Goal: Task Accomplishment & Management: Complete application form

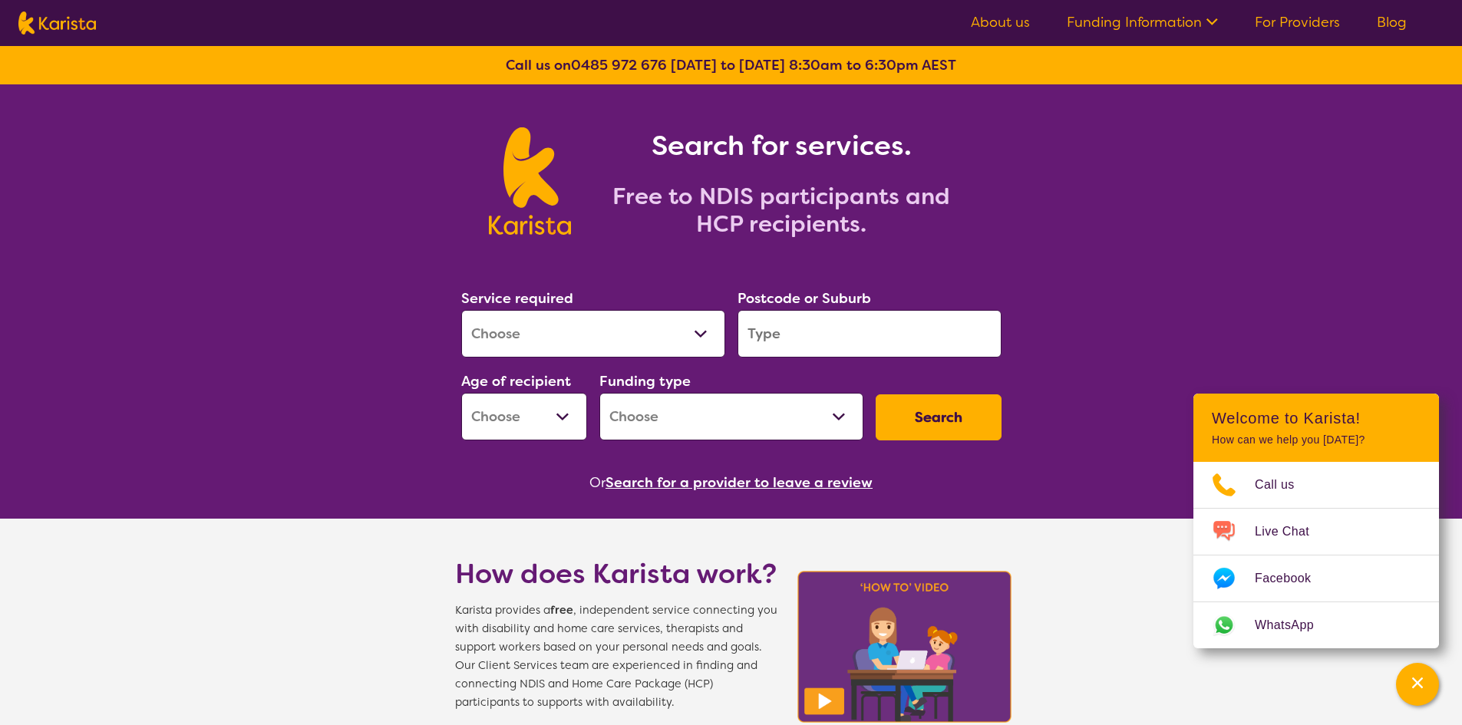
click at [709, 335] on select "Allied Health Assistant Assessment ([MEDICAL_DATA] or [MEDICAL_DATA]) Behaviour…" at bounding box center [593, 334] width 264 height 48
click at [535, 341] on select "Allied Health Assistant Assessment ([MEDICAL_DATA] or [MEDICAL_DATA]) Behaviour…" at bounding box center [593, 334] width 264 height 48
select select "[MEDICAL_DATA]"
click at [461, 310] on select "Allied Health Assistant Assessment ([MEDICAL_DATA] or [MEDICAL_DATA]) Behaviour…" at bounding box center [593, 334] width 264 height 48
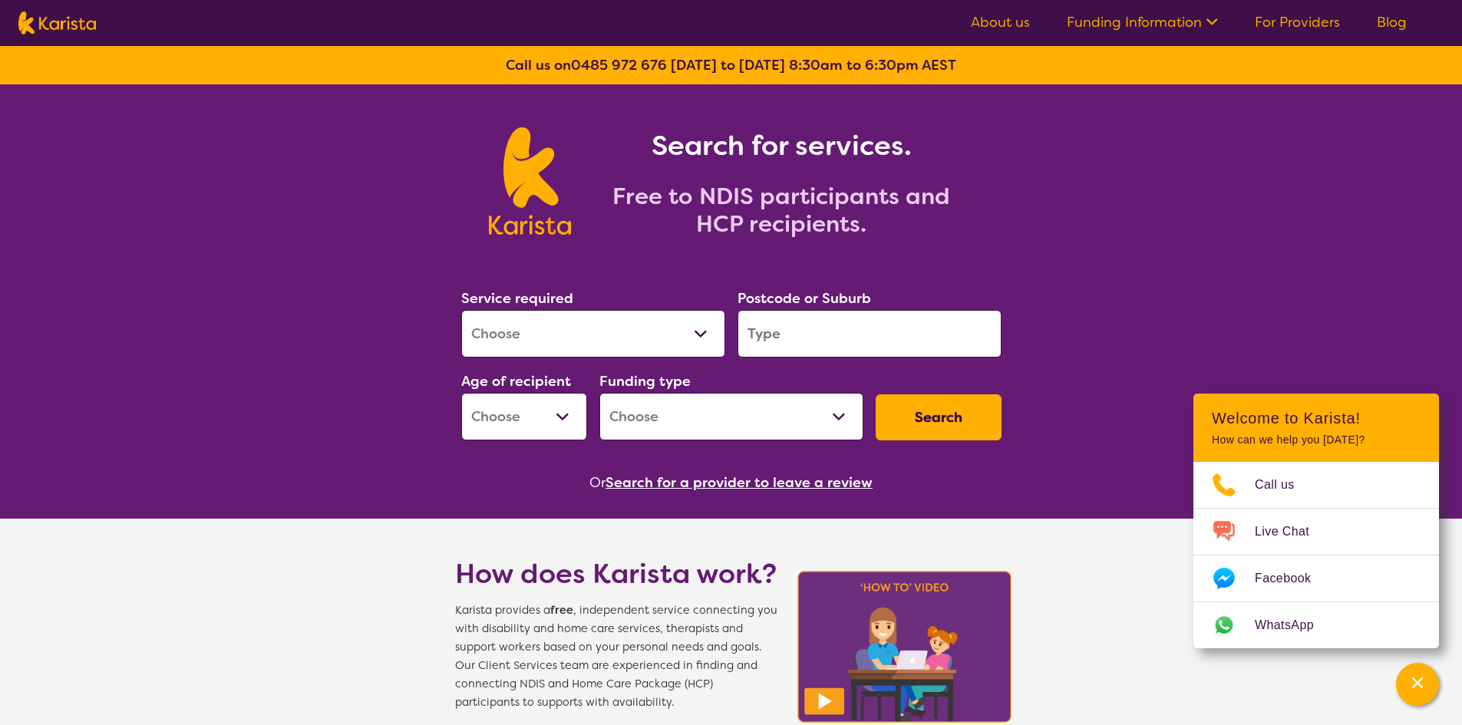
click at [799, 335] on input "search" at bounding box center [870, 334] width 264 height 48
type input "2034"
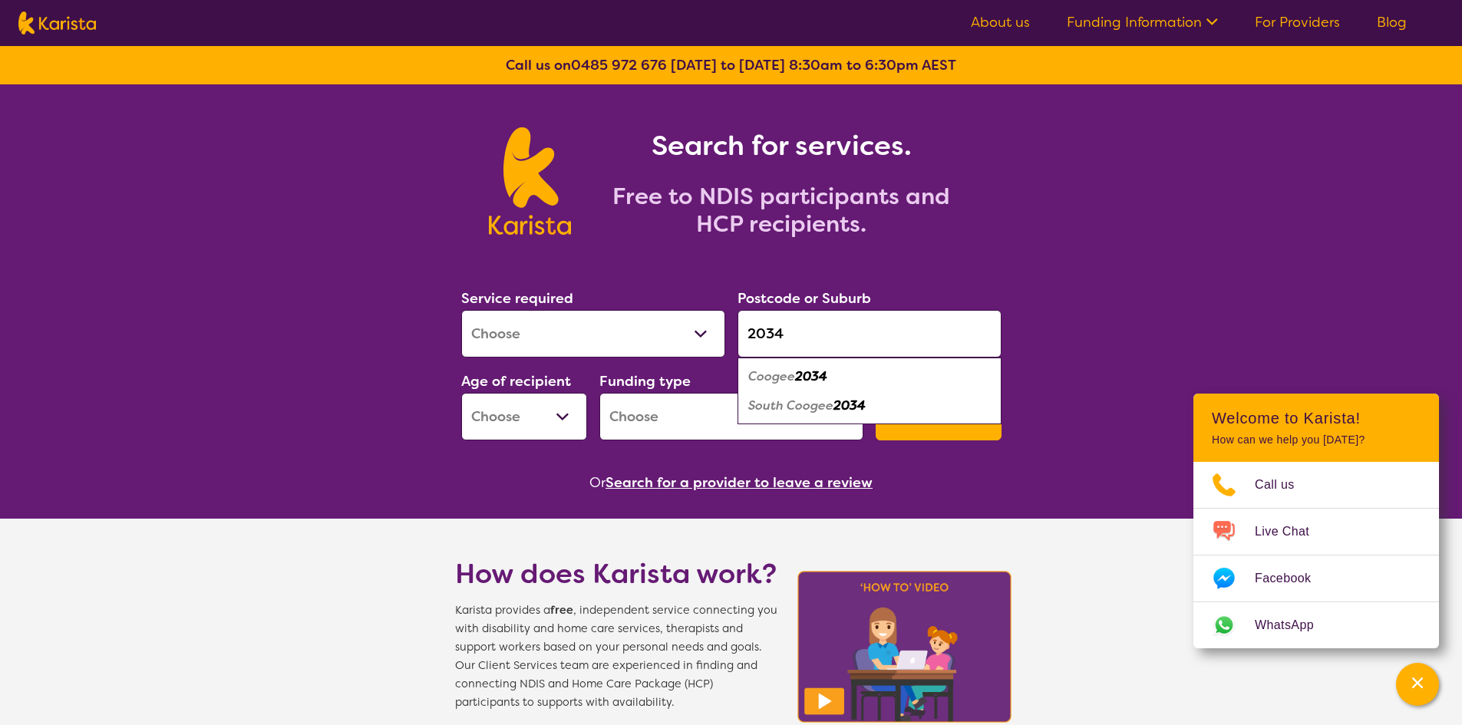
click at [557, 419] on select "Early Childhood - 0 to 9 Child - 10 to 11 Adolescent - 12 to 17 Adult - 18 to 6…" at bounding box center [524, 417] width 126 height 48
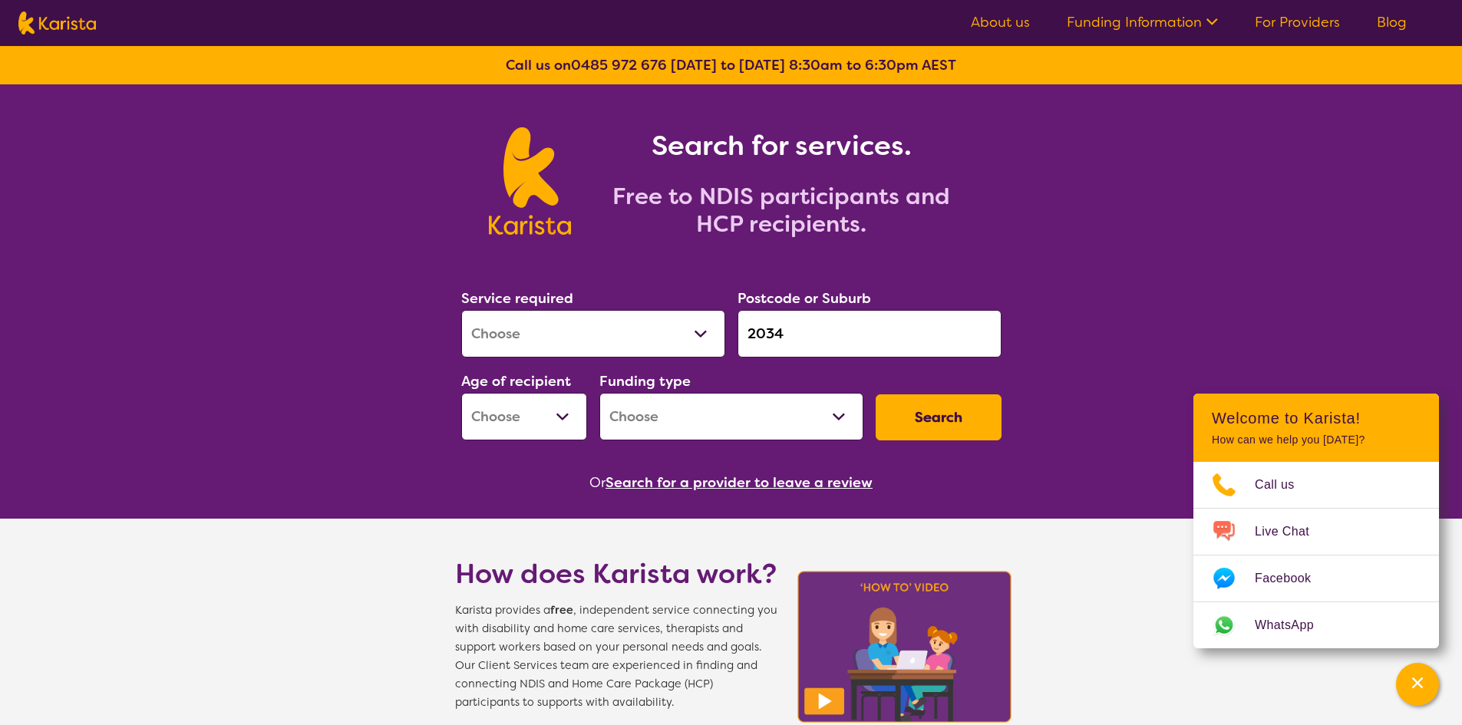
select select "EC"
click at [461, 393] on select "Early Childhood - 0 to 9 Child - 10 to 11 Adolescent - 12 to 17 Adult - 18 to 6…" at bounding box center [524, 417] width 126 height 48
click at [696, 423] on select "Home Care Package (HCP) National Disability Insurance Scheme (NDIS) I don't know" at bounding box center [732, 417] width 264 height 48
select select "NDIS"
click at [600, 393] on select "Home Care Package (HCP) National Disability Insurance Scheme (NDIS) I don't know" at bounding box center [732, 417] width 264 height 48
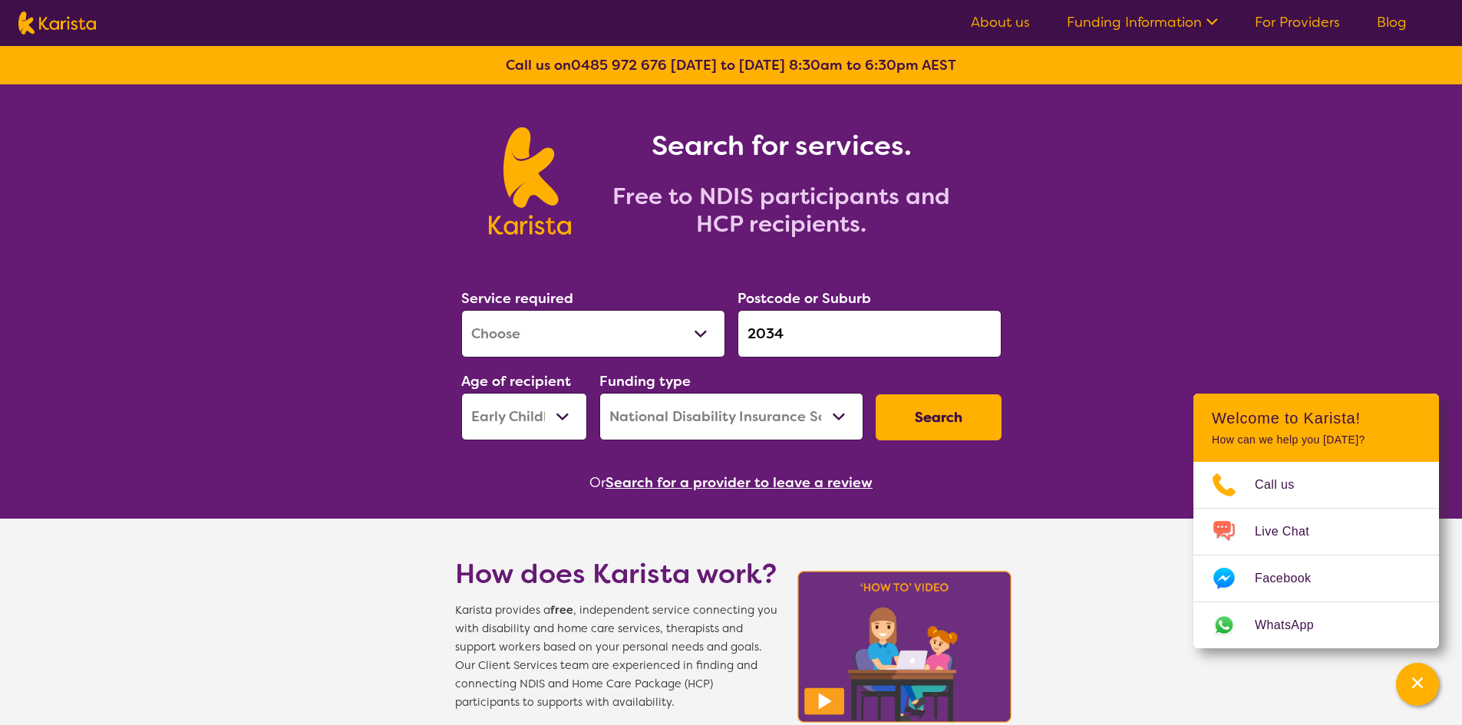
click at [903, 431] on button "Search" at bounding box center [939, 418] width 126 height 46
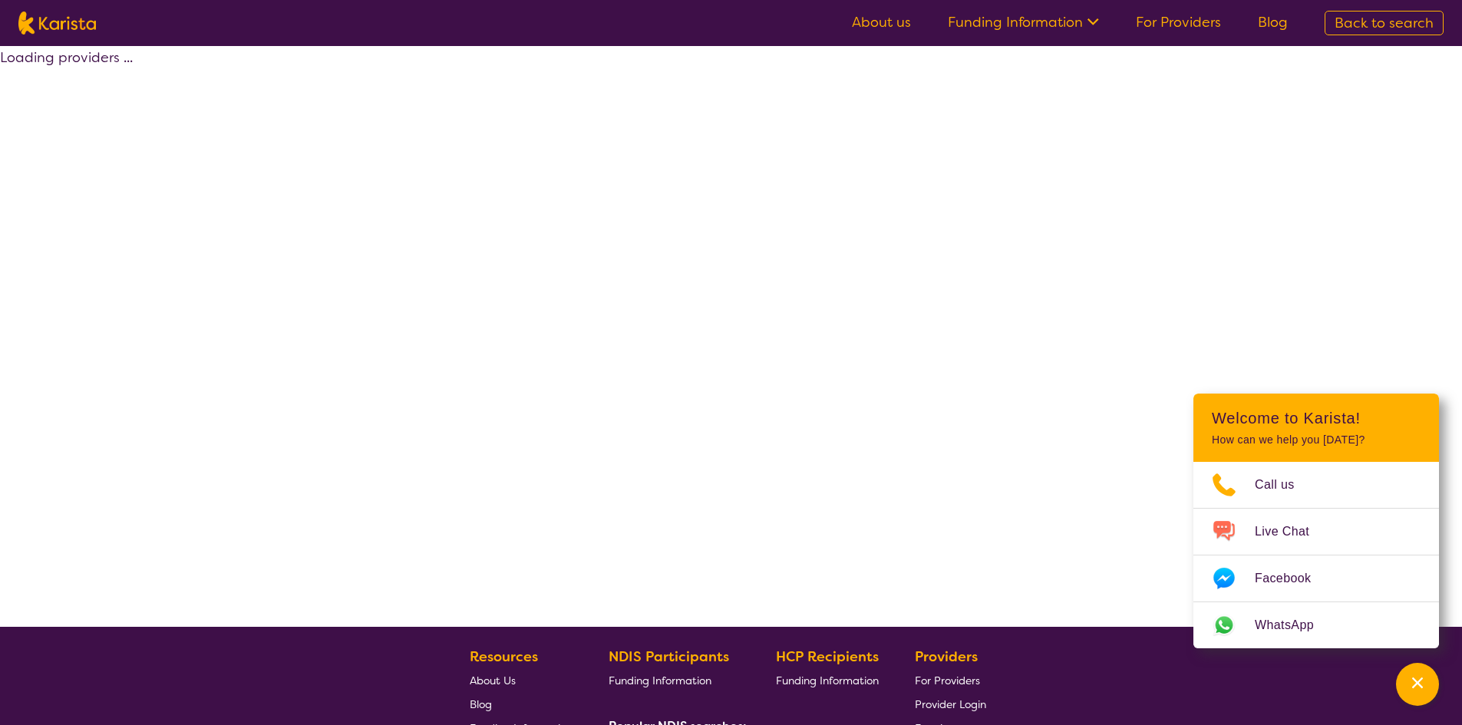
select select "by_score"
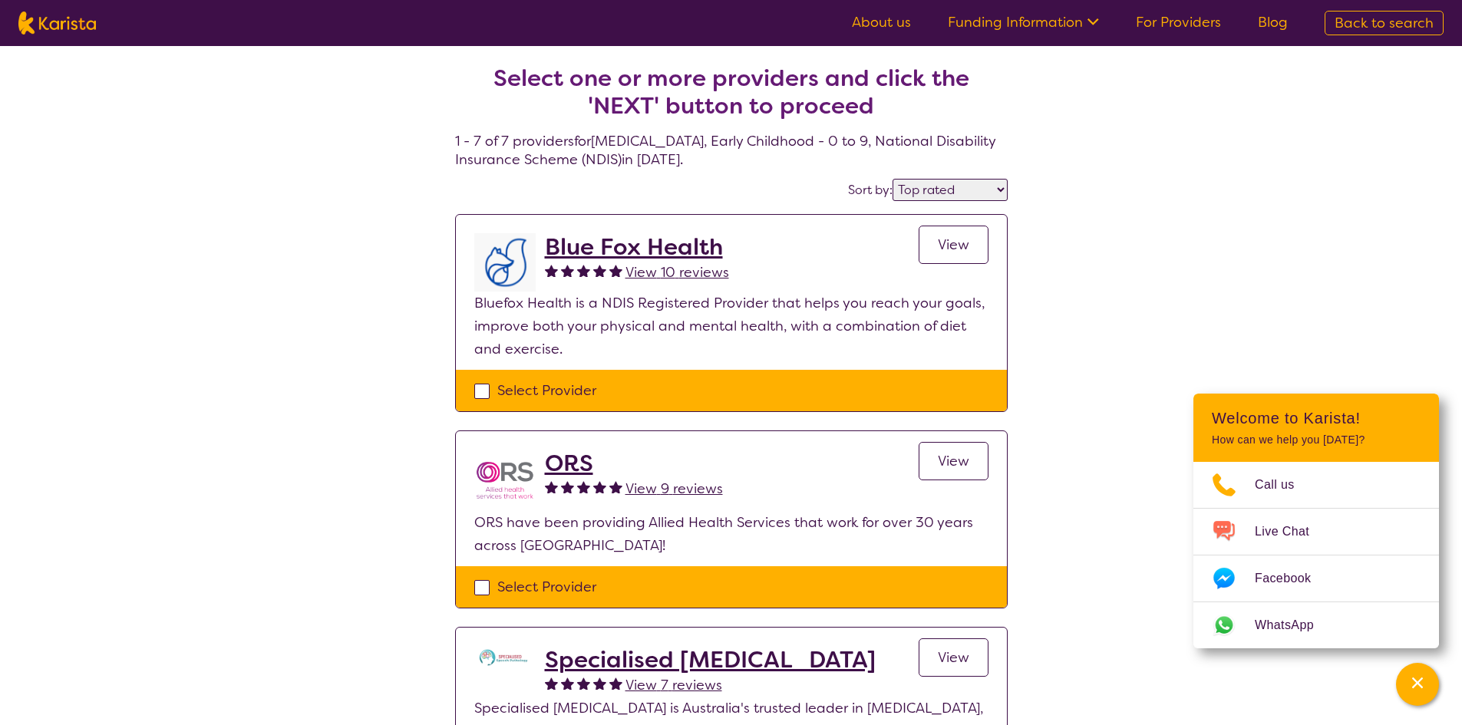
click at [570, 386] on div "Select Provider" at bounding box center [731, 390] width 514 height 23
checkbox input "true"
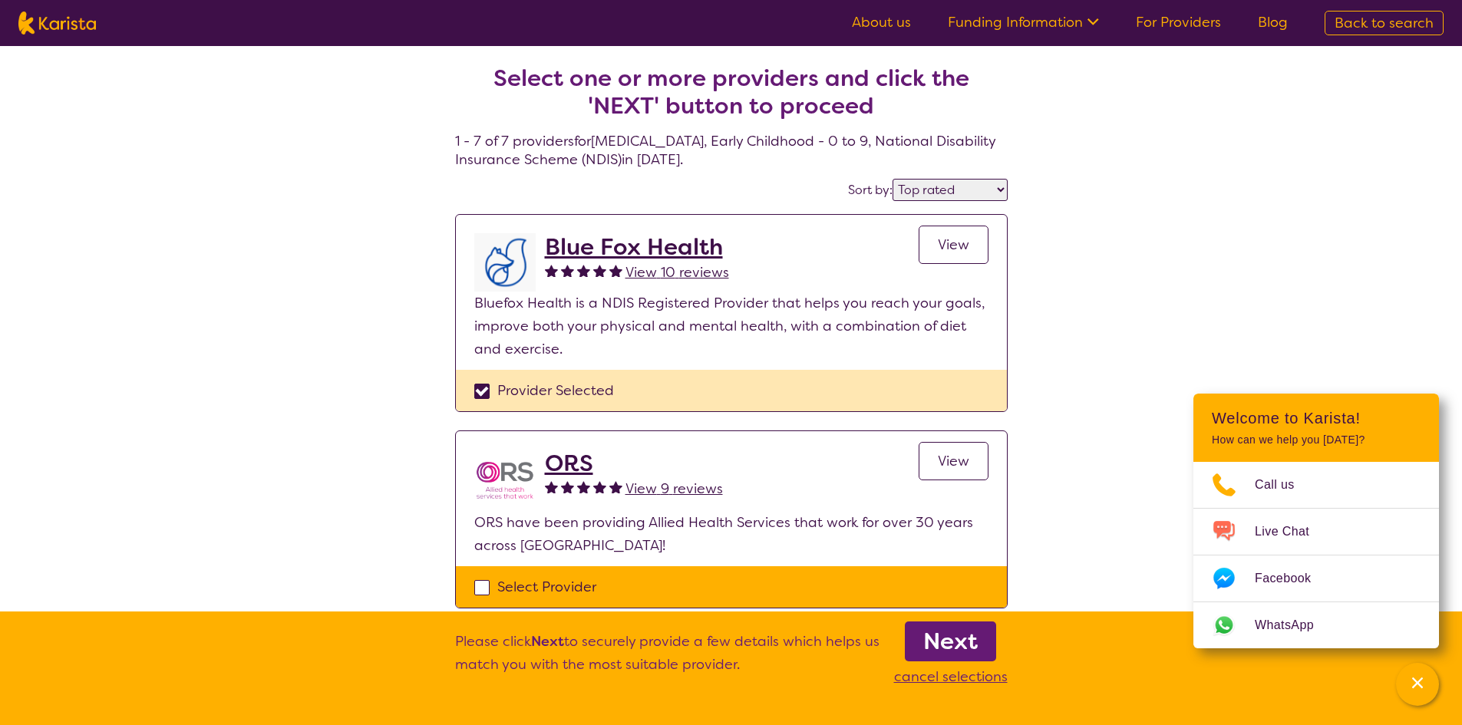
click at [944, 645] on b "Next" at bounding box center [951, 641] width 55 height 31
